Goal: Find specific page/section: Find specific page/section

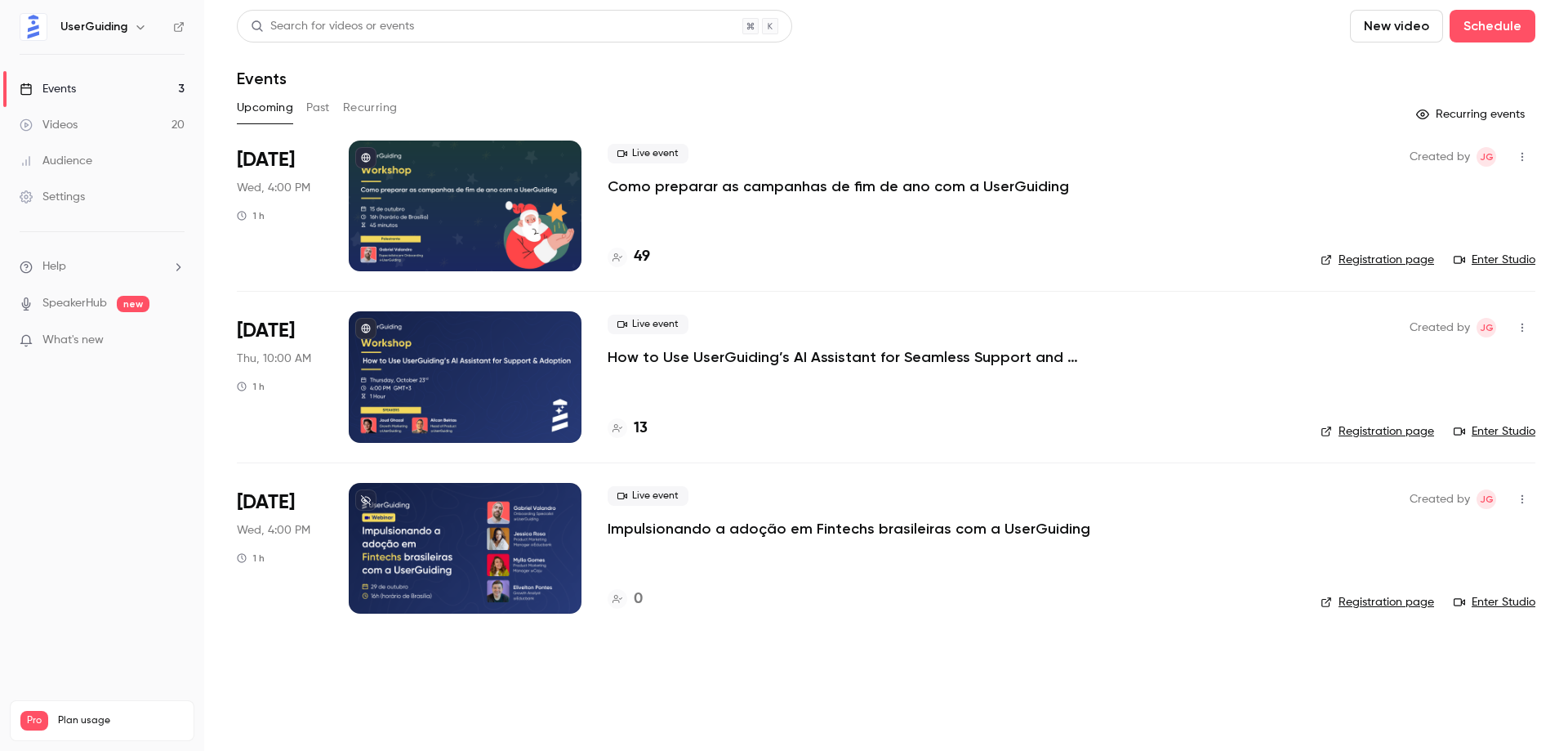
click at [463, 194] on div at bounding box center [465, 206] width 233 height 131
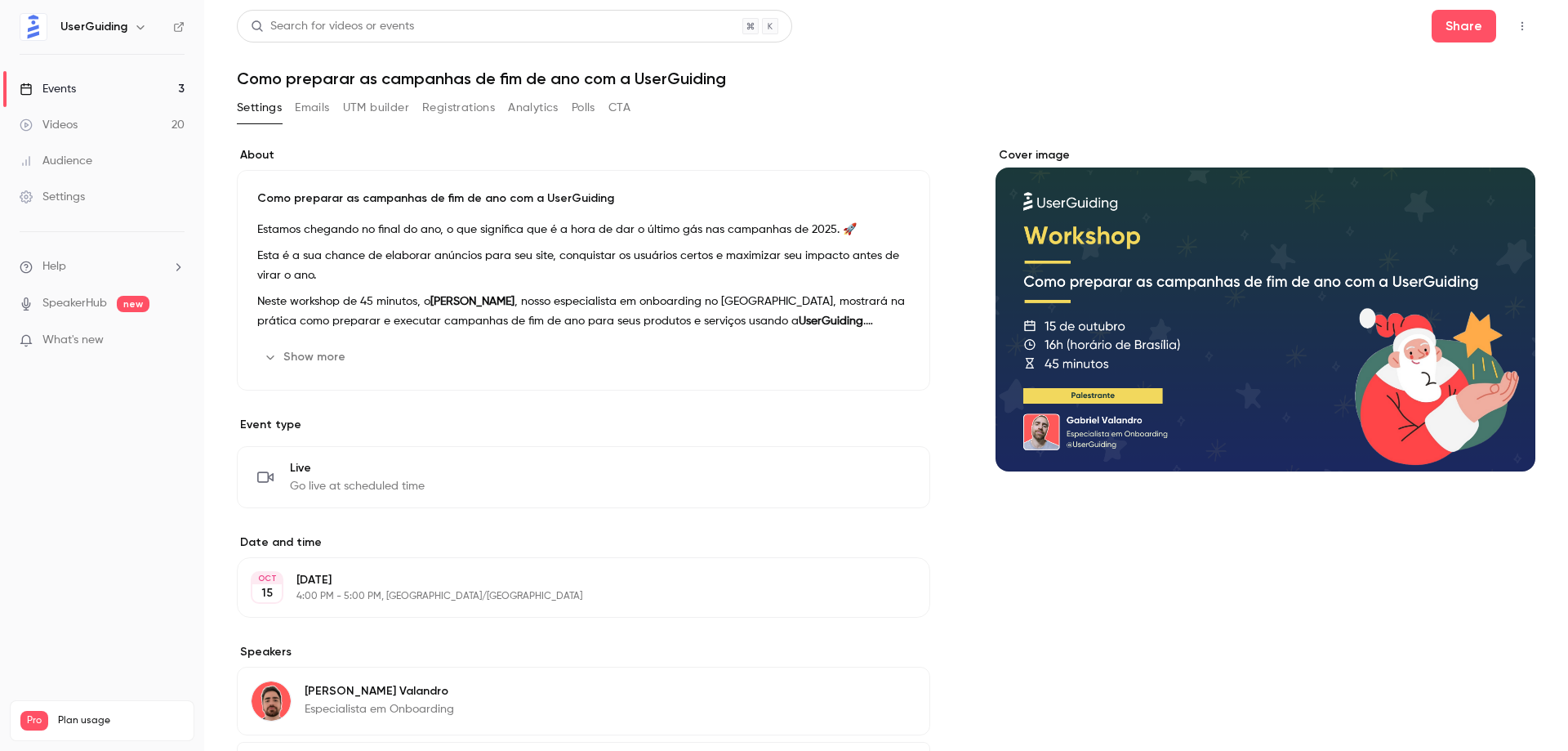
click at [452, 108] on button "Registrations" at bounding box center [458, 108] width 73 height 26
